Goal: Register for event/course

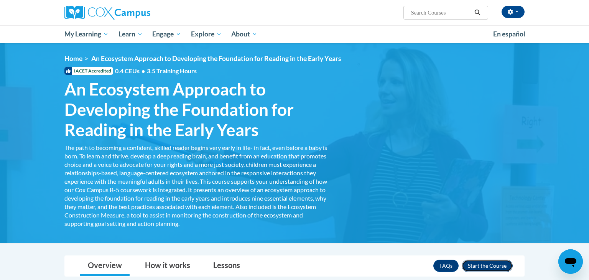
click at [502, 265] on button "Enroll" at bounding box center [486, 265] width 51 height 12
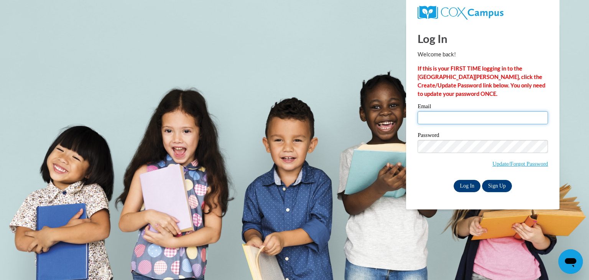
type input "dfisher@stal.org"
click at [466, 185] on input "Log In" at bounding box center [466, 186] width 27 height 12
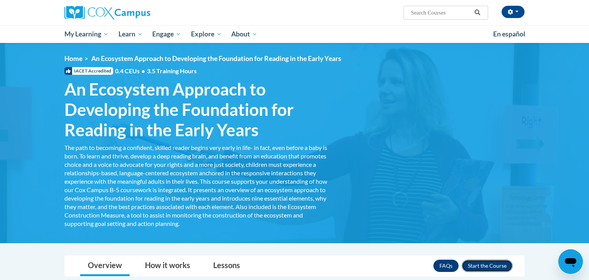
click at [490, 264] on button "Enroll" at bounding box center [486, 265] width 51 height 12
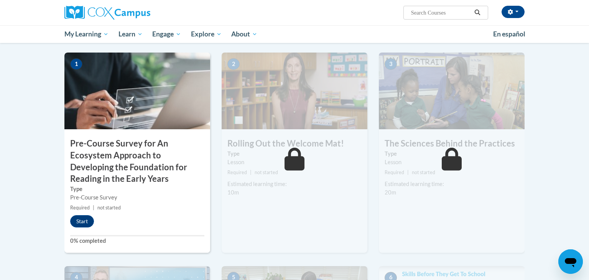
scroll to position [170, 0]
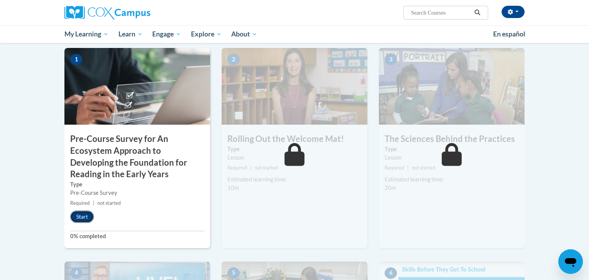
click at [81, 215] on button "Start" at bounding box center [82, 216] width 24 height 12
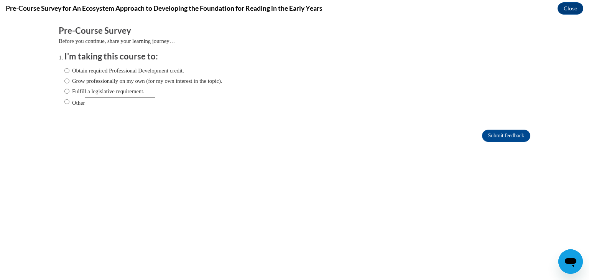
scroll to position [0, 0]
click at [67, 71] on input "Obtain required Professional Development credit." at bounding box center [66, 70] width 5 height 8
radio input "true"
click at [512, 136] on input "Submit feedback" at bounding box center [506, 136] width 48 height 12
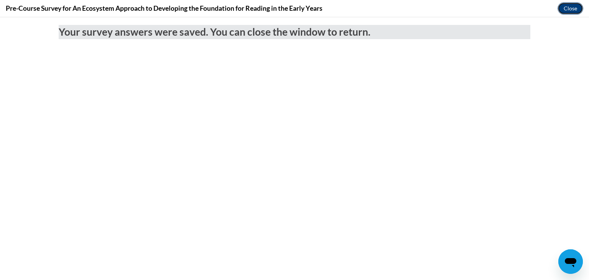
click at [570, 11] on button "Close" at bounding box center [570, 8] width 26 height 12
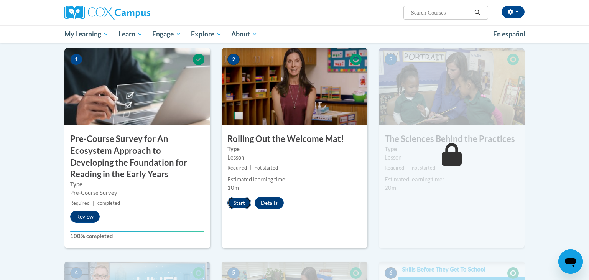
click at [244, 205] on button "Start" at bounding box center [239, 203] width 24 height 12
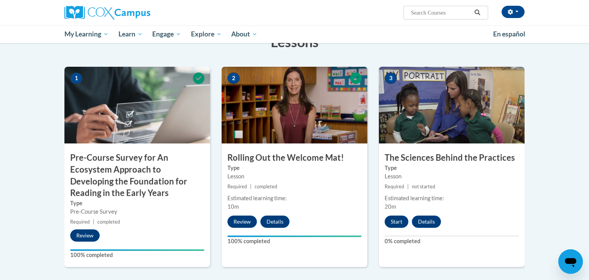
scroll to position [152, 0]
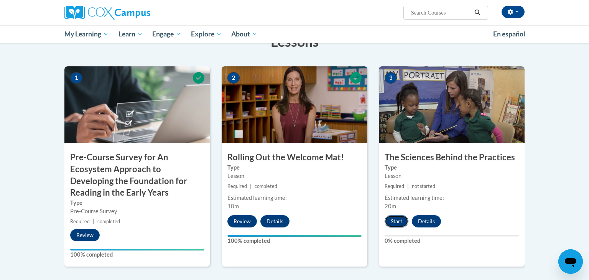
click at [399, 218] on button "Start" at bounding box center [396, 221] width 24 height 12
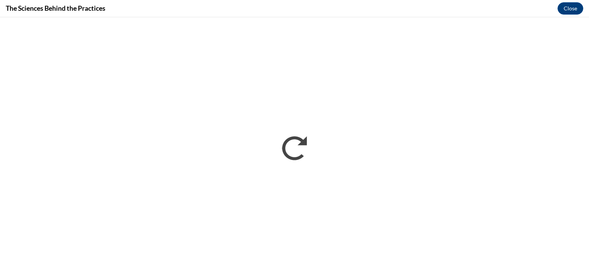
scroll to position [0, 0]
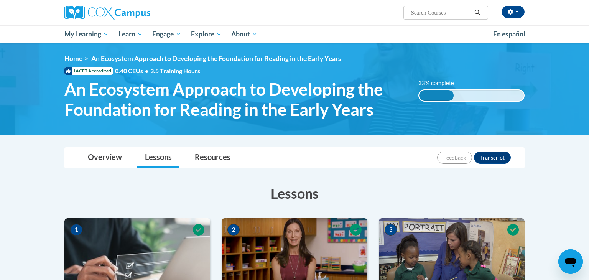
click at [577, 84] on img at bounding box center [294, 89] width 589 height 92
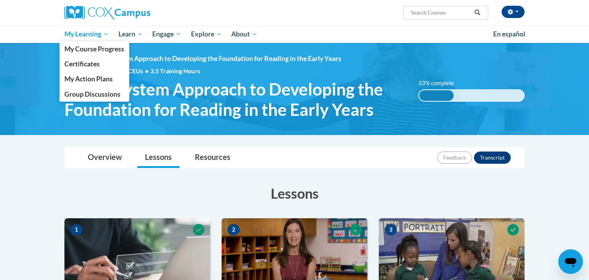
click at [105, 32] on span "My Learning" at bounding box center [86, 34] width 44 height 9
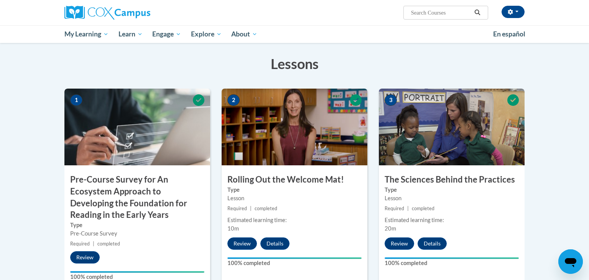
scroll to position [126, 0]
